Goal: Entertainment & Leisure: Consume media (video, audio)

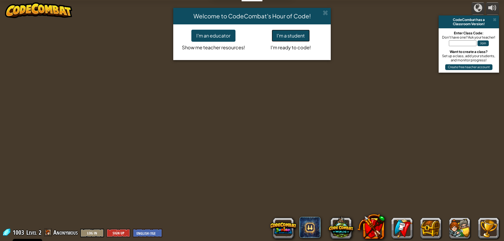
click at [294, 37] on button "I'm a student" at bounding box center [291, 36] width 38 height 12
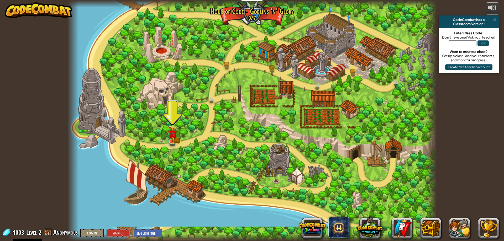
click at [172, 120] on div at bounding box center [252, 120] width 369 height 241
click at [170, 138] on img at bounding box center [173, 130] width 10 height 22
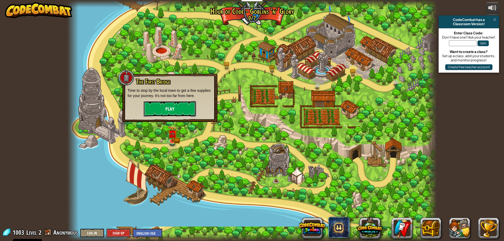
click at [169, 109] on button "Play" at bounding box center [170, 109] width 53 height 16
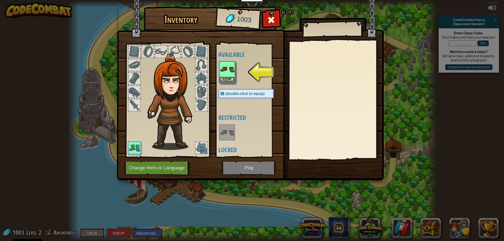
click at [235, 70] on div at bounding box center [252, 72] width 66 height 23
click at [256, 75] on div at bounding box center [252, 72] width 66 height 23
click at [231, 76] on img at bounding box center [227, 69] width 15 height 15
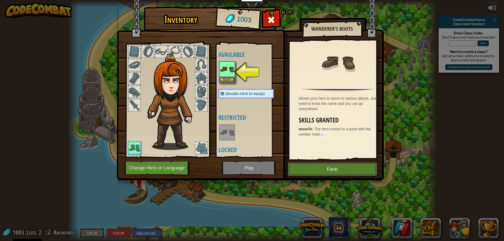
click at [323, 168] on button "Equip" at bounding box center [332, 169] width 89 height 13
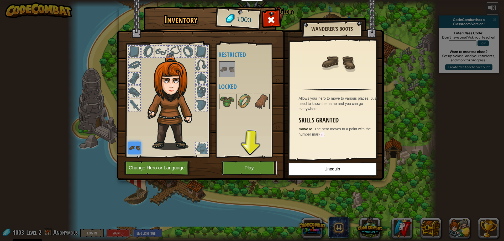
click at [253, 166] on button "Play" at bounding box center [249, 168] width 55 height 14
click at [254, 169] on button "Play" at bounding box center [249, 168] width 55 height 14
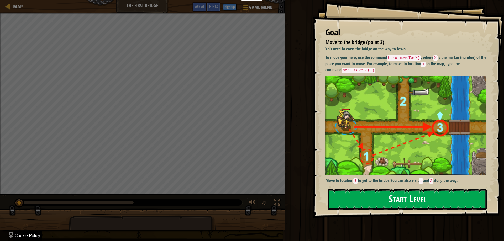
click at [388, 202] on button "Start Level" at bounding box center [407, 199] width 159 height 21
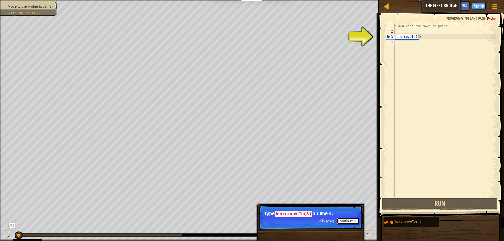
click at [350, 222] on button "Continue" at bounding box center [348, 221] width 22 height 7
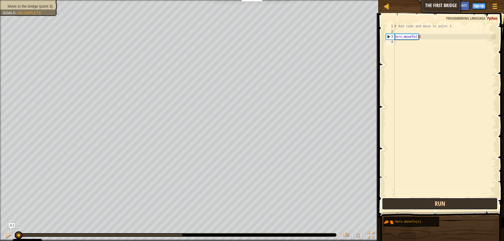
click at [396, 199] on button "Run" at bounding box center [440, 204] width 116 height 12
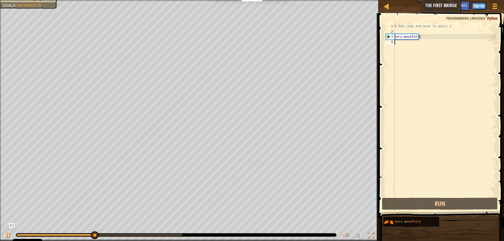
type textarea "2"
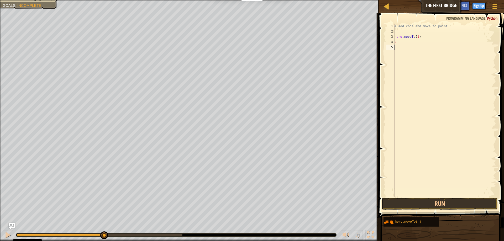
click at [416, 53] on div "# Add code and move to point 3 hero . moveTo ( 1 ) 2" at bounding box center [445, 116] width 103 height 184
click at [454, 205] on button "Run" at bounding box center [440, 204] width 116 height 12
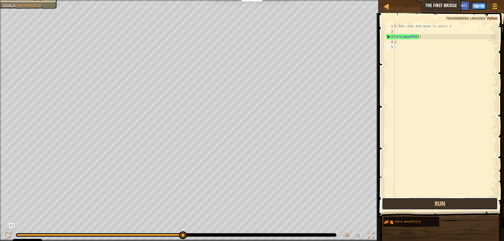
click at [410, 198] on button "Run" at bounding box center [440, 204] width 116 height 12
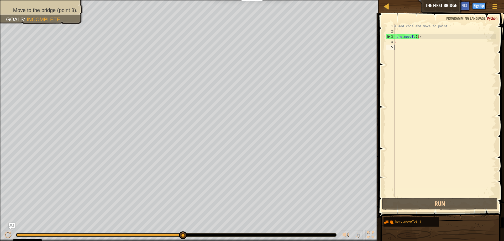
type textarea "4"
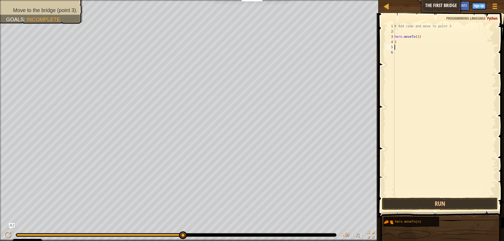
type textarea "h"
type textarea "2"
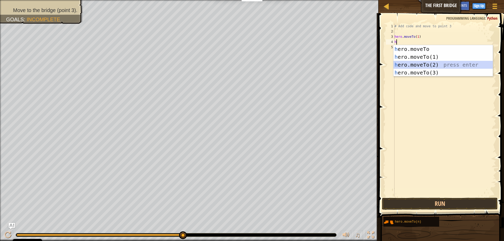
click at [463, 67] on div "h ero.moveTo press enter h ero.moveTo(1) press enter h ero.moveTo(2) press ente…" at bounding box center [443, 68] width 99 height 47
type textarea "hero.moveTo(2)"
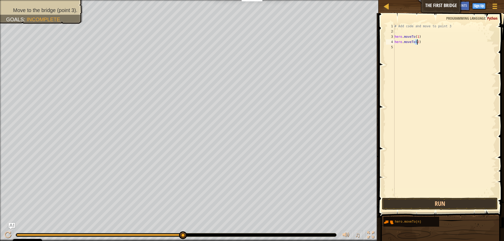
click at [401, 47] on div "# Add code and move to point 3 hero . moveTo ( 1 ) hero . moveTo ( 2 )" at bounding box center [445, 116] width 103 height 184
type textarea "h"
click at [423, 82] on div "# Add code and move to point 3 hero . moveTo ( 1 ) hero . moveTo ( 2 ) h" at bounding box center [445, 116] width 103 height 184
click at [407, 48] on div "# Add code and move to point 3 hero . moveTo ( 1 ) hero . moveTo ( 2 ) h" at bounding box center [445, 116] width 103 height 184
type textarea "h"
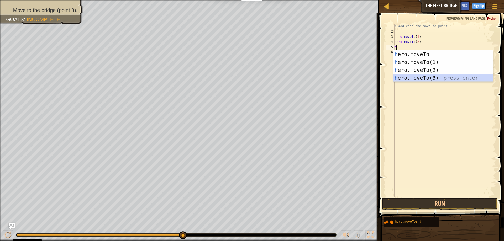
click at [441, 77] on div "h ero.moveTo press enter h ero.moveTo(1) press enter h ero.moveTo(2) press ente…" at bounding box center [443, 73] width 99 height 47
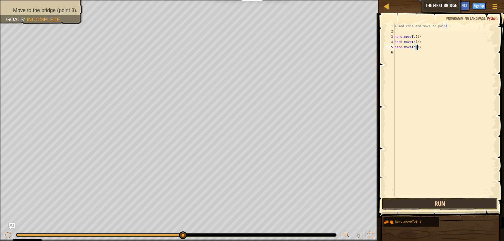
type textarea "hero.moveTo(3)"
click at [422, 200] on button "Run" at bounding box center [440, 204] width 116 height 12
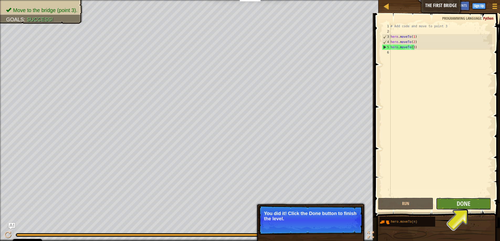
click at [479, 201] on button "Done" at bounding box center [463, 204] width 55 height 12
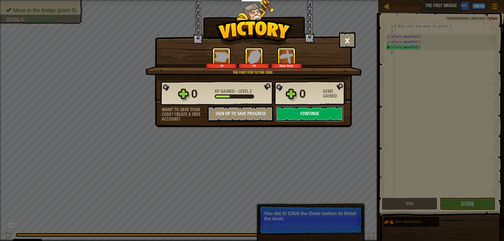
click at [338, 118] on button "Continue" at bounding box center [310, 114] width 68 height 16
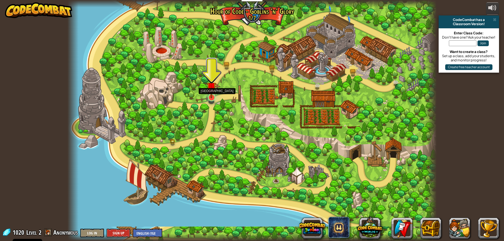
click at [214, 85] on img at bounding box center [212, 87] width 10 height 23
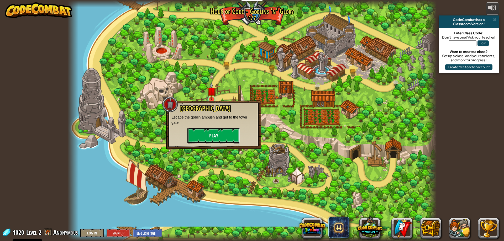
click at [217, 134] on button "Play" at bounding box center [214, 136] width 53 height 16
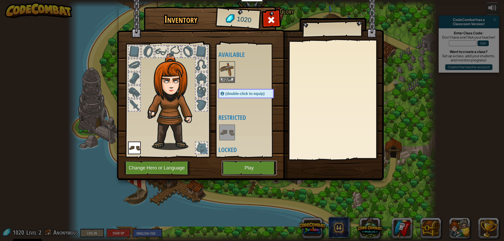
click at [267, 169] on button "Play" at bounding box center [249, 168] width 55 height 14
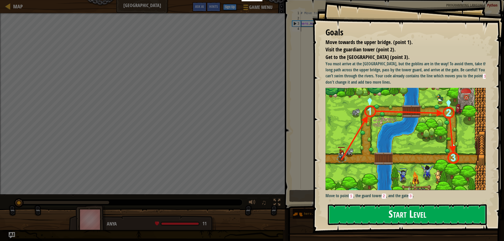
click at [402, 212] on button "Start Level" at bounding box center [407, 215] width 159 height 21
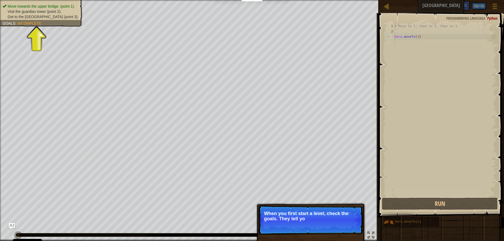
click at [406, 42] on div "# Move to 1, then to 2, then to 3 hero . moveTo ( 1 )" at bounding box center [445, 116] width 103 height 184
click at [354, 227] on button "Continue" at bounding box center [348, 226] width 22 height 7
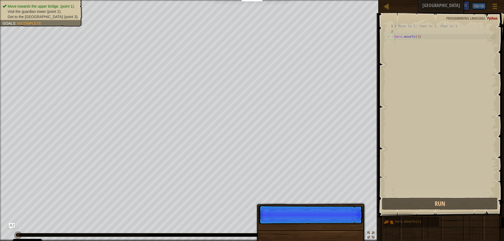
scroll to position [2, 0]
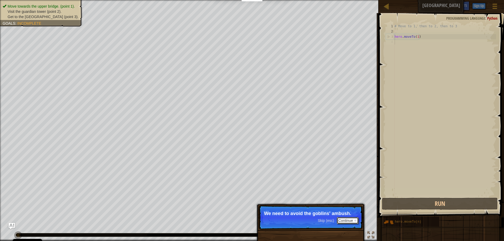
click at [356, 219] on button "Continue" at bounding box center [348, 220] width 22 height 7
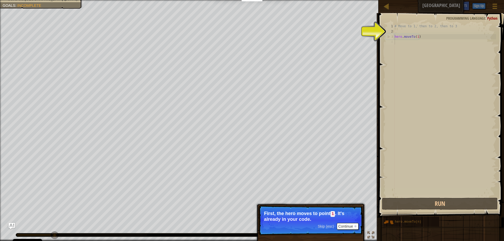
click at [341, 220] on p "First, the hero moves to point 1 . It's already in your code." at bounding box center [310, 216] width 93 height 11
click at [341, 227] on button "Continue" at bounding box center [348, 226] width 22 height 7
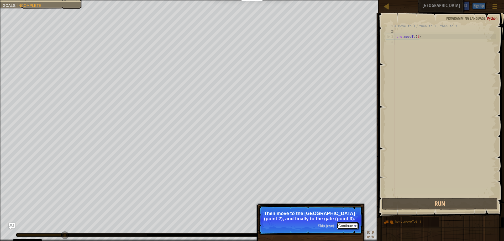
click at [355, 225] on button "Continue" at bounding box center [348, 226] width 22 height 7
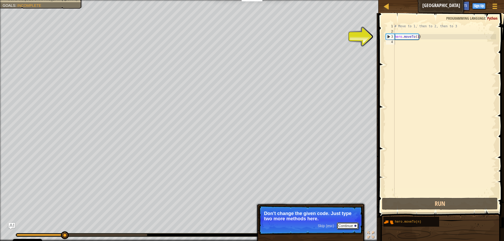
click at [357, 226] on button "Continue" at bounding box center [348, 226] width 22 height 7
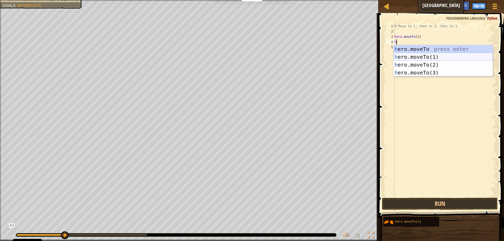
click at [432, 55] on div "h ero.moveTo press enter h ero.moveTo(1) press enter h ero.moveTo(2) press ente…" at bounding box center [443, 68] width 99 height 47
type textarea "hero.moveTo(1)"
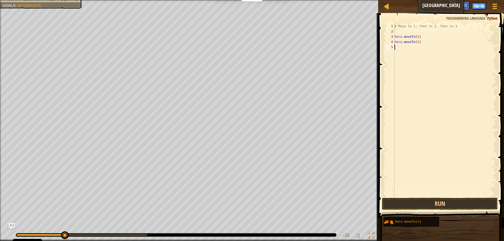
click at [401, 47] on div "# Move to 1, then to 2, then to 3 hero . moveTo ( 1 ) hero . moveTo ( 1 )" at bounding box center [445, 116] width 103 height 184
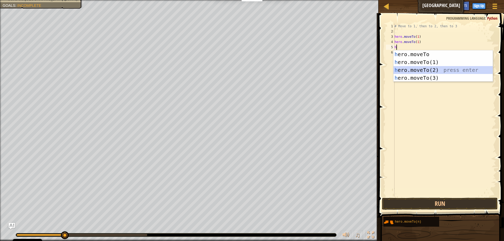
click at [421, 68] on div "h ero.moveTo press enter h ero.moveTo(1) press enter h ero.moveTo(2) press ente…" at bounding box center [443, 73] width 99 height 47
type textarea "hero.moveTo(2)"
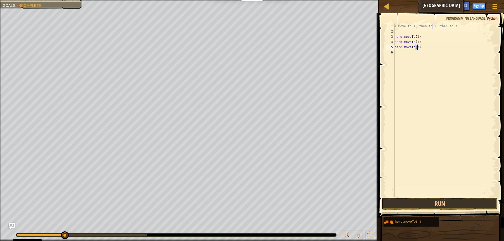
click at [414, 57] on div "# Move to 1, then to 2, then to 3 hero . moveTo ( 1 ) hero . moveTo ( 1 ) hero …" at bounding box center [445, 116] width 103 height 184
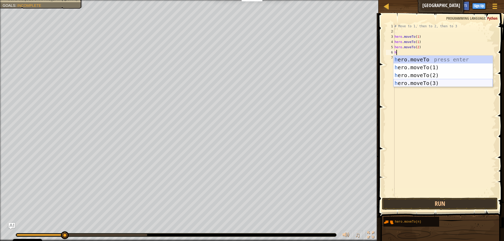
click at [423, 86] on div "h ero.moveTo press enter h ero.moveTo(1) press enter h ero.moveTo(2) press ente…" at bounding box center [443, 79] width 99 height 47
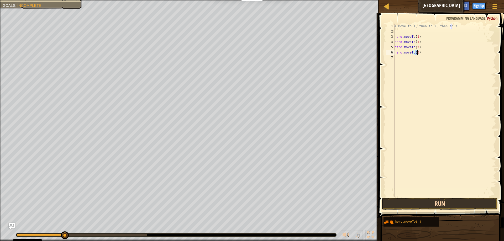
type textarea "hero.moveTo(3)"
drag, startPoint x: 398, startPoint y: 200, endPoint x: 394, endPoint y: 203, distance: 4.9
click at [398, 201] on button "Run" at bounding box center [440, 204] width 116 height 12
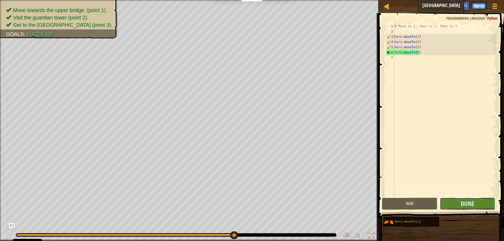
click at [493, 207] on button "Done" at bounding box center [467, 204] width 55 height 12
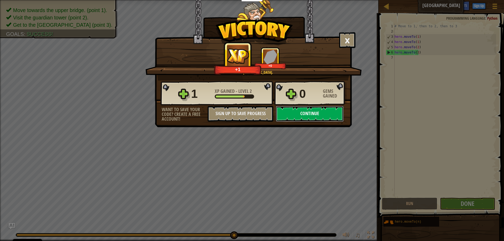
click at [326, 111] on button "Continue" at bounding box center [310, 114] width 68 height 16
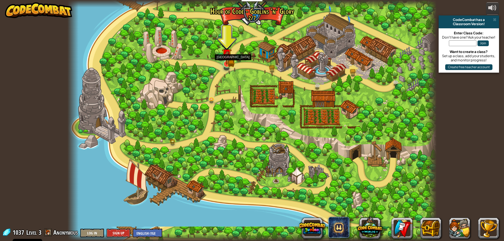
click at [227, 57] on img at bounding box center [227, 54] width 6 height 6
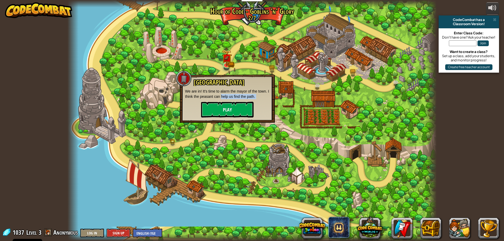
drag, startPoint x: 222, startPoint y: 99, endPoint x: 216, endPoint y: 111, distance: 14.1
click at [217, 111] on div "Broken Bridge We are in! It's time to alarm the mayor of the town. I think the …" at bounding box center [227, 98] width 85 height 39
click at [216, 111] on button "Play" at bounding box center [227, 110] width 53 height 16
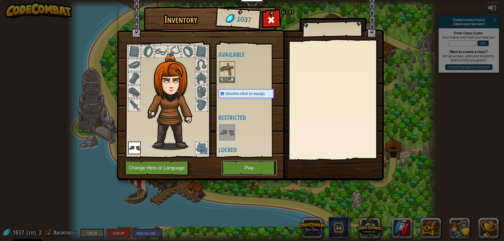
click at [252, 173] on button "Play" at bounding box center [249, 168] width 55 height 14
